Goal: Check status: Check status

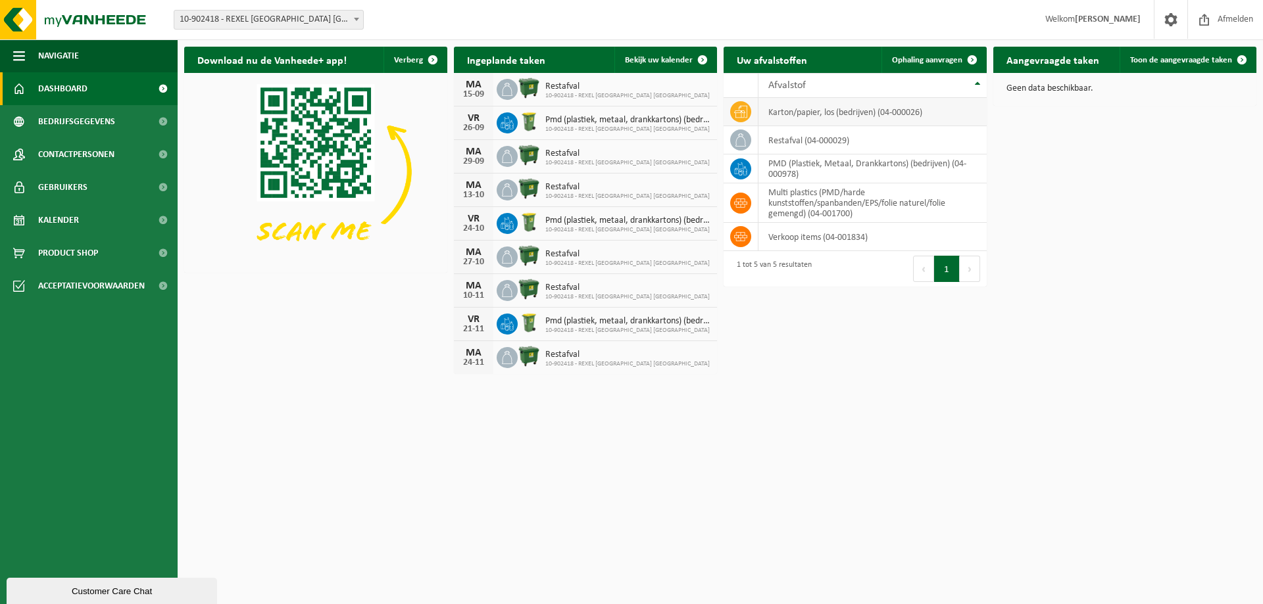
click at [831, 117] on td "karton/papier, los (bedrijven) (04-000026)" at bounding box center [872, 112] width 228 height 28
click at [655, 56] on span "Bekijk uw kalender" at bounding box center [659, 60] width 68 height 9
click at [794, 105] on td "karton/papier, los (bedrijven) (04-000026)" at bounding box center [872, 112] width 228 height 28
click at [824, 115] on td "karton/papier, los (bedrijven) (04-000026)" at bounding box center [872, 112] width 228 height 28
click at [726, 118] on td at bounding box center [741, 112] width 35 height 28
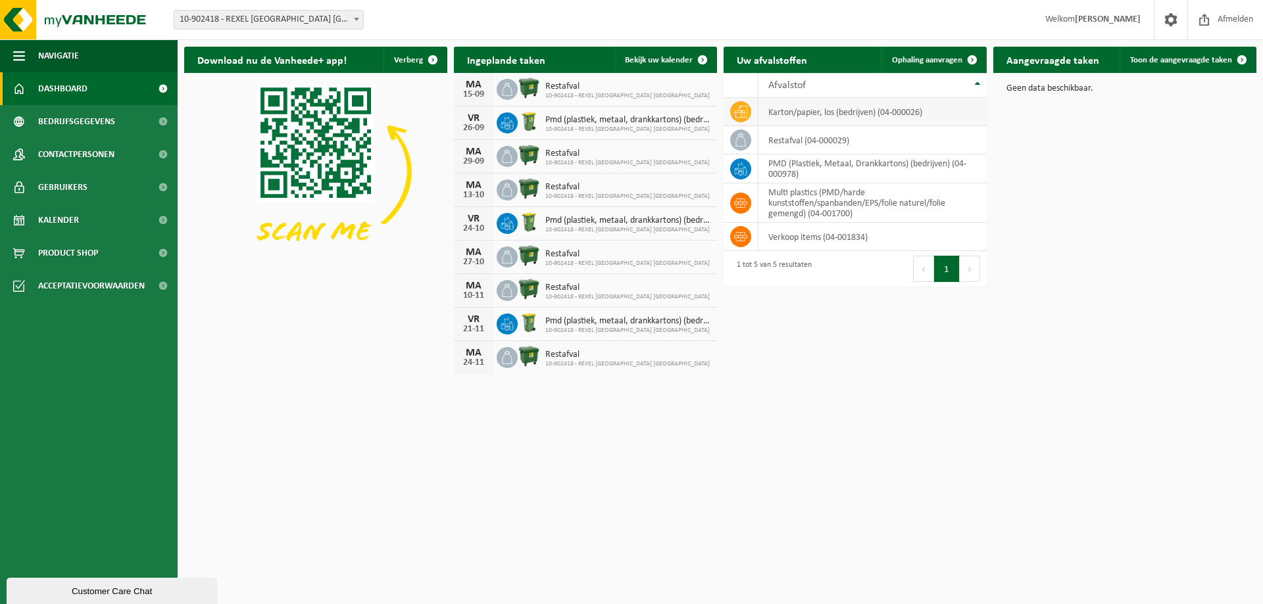
click at [737, 116] on icon at bounding box center [740, 111] width 13 height 13
click at [1228, 59] on span "Toon de aangevraagde taken" at bounding box center [1181, 60] width 102 height 9
